Goal: Information Seeking & Learning: Learn about a topic

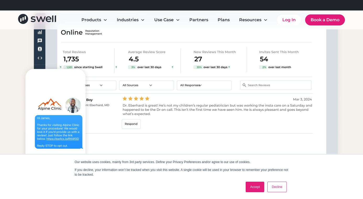
scroll to position [460, 0]
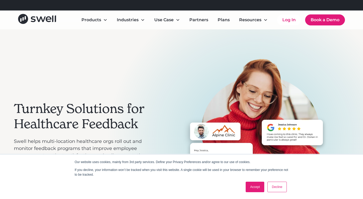
click at [275, 186] on link "Decline" at bounding box center [276, 186] width 19 height 10
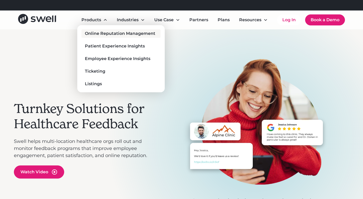
click at [106, 33] on div "Online Reputation Management" at bounding box center [120, 33] width 70 height 6
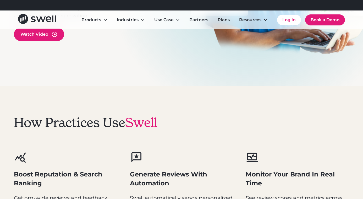
scroll to position [161, 0]
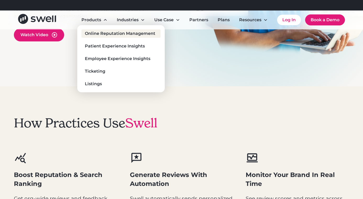
click at [99, 30] on div "Online Reputation Management" at bounding box center [120, 33] width 70 height 6
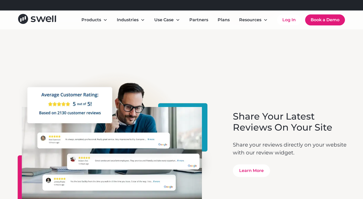
scroll to position [1490, 0]
